Goal: Information Seeking & Learning: Learn about a topic

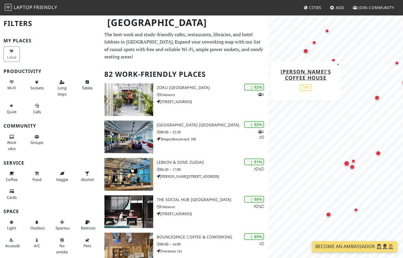
click at [305, 49] on div "Map marker" at bounding box center [305, 51] width 5 height 5
click at [312, 42] on div "Map marker" at bounding box center [314, 43] width 4 height 4
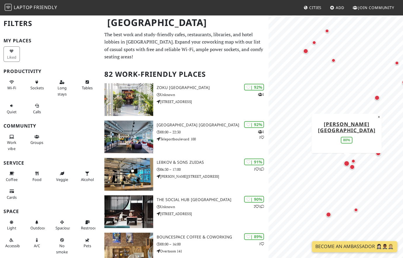
click at [348, 162] on div "Map marker" at bounding box center [347, 164] width 6 height 6
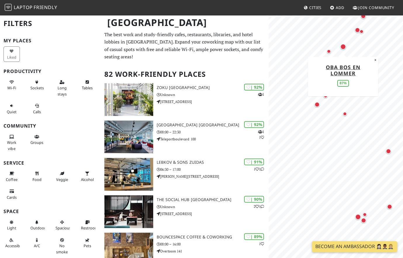
click at [344, 48] on div "Map marker" at bounding box center [343, 47] width 6 height 6
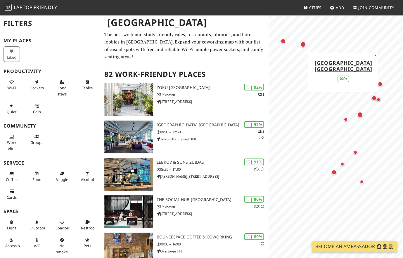
click at [303, 44] on div "Map marker" at bounding box center [303, 45] width 6 height 6
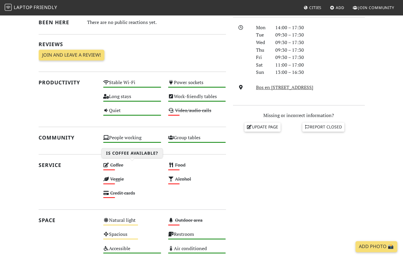
scroll to position [197, 0]
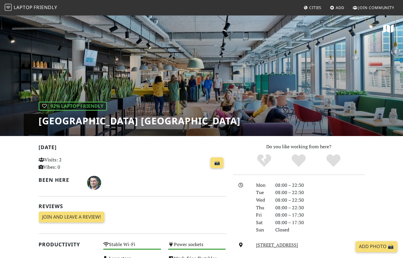
click at [159, 83] on div "| 92% Laptop Friendly Aristo Meeting Center Amsterdam" at bounding box center [201, 76] width 403 height 122
click at [159, 94] on div "| 92% Laptop Friendly Aristo Meeting Center Amsterdam" at bounding box center [201, 76] width 403 height 122
click at [152, 121] on h1 "Aristo Meeting Center Amsterdam" at bounding box center [140, 120] width 202 height 11
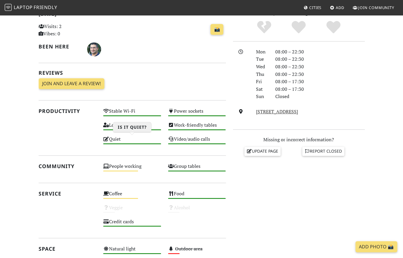
scroll to position [115, 0]
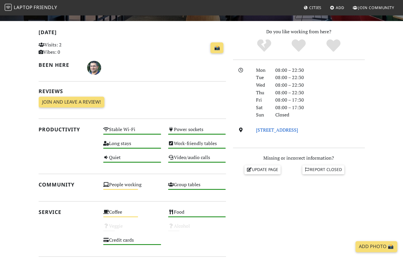
click at [289, 129] on link "Teleportboulevard 100, 1043 EJ, Amsterdam" at bounding box center [277, 130] width 42 height 6
